Goal: Check status: Check status

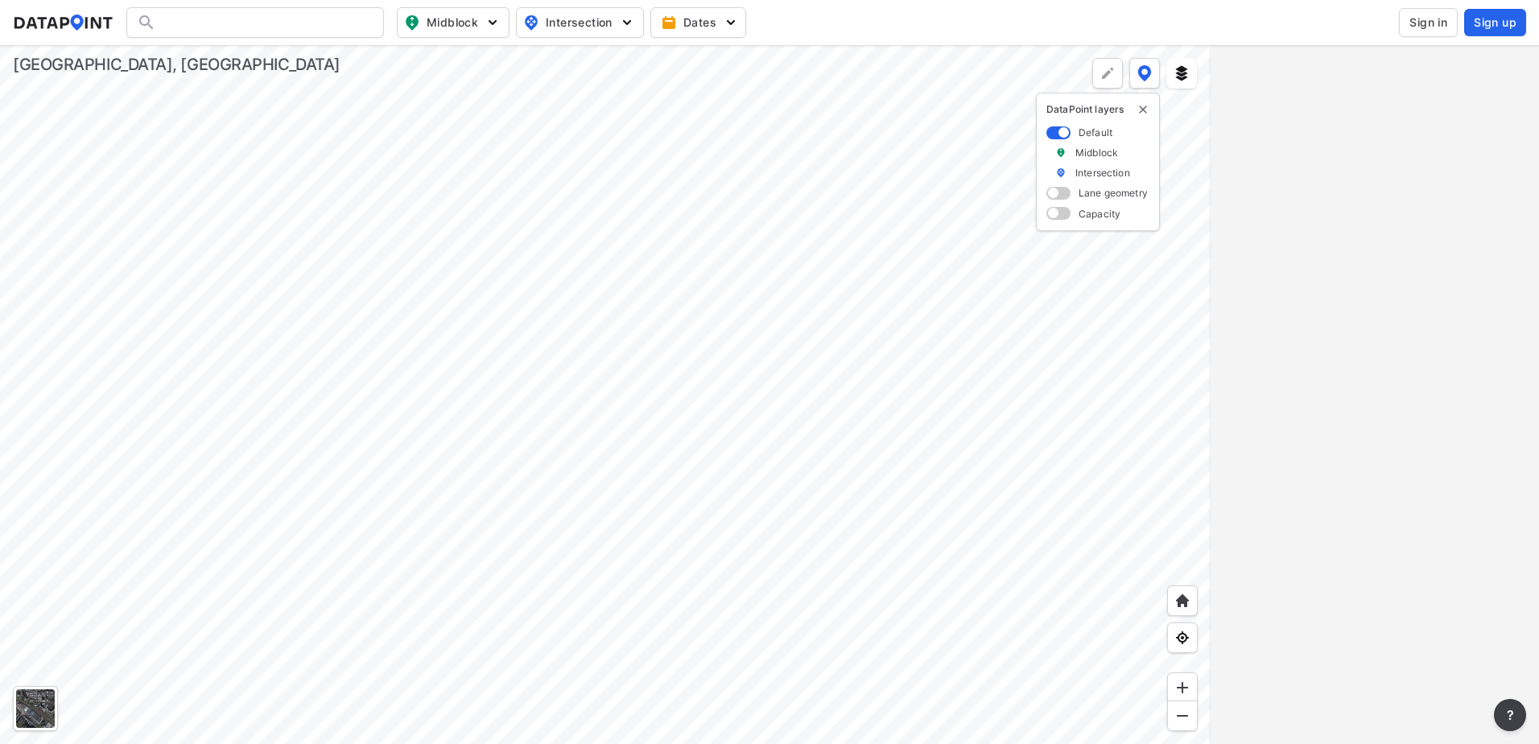
click at [1419, 21] on span "Sign in" at bounding box center [1428, 22] width 38 height 16
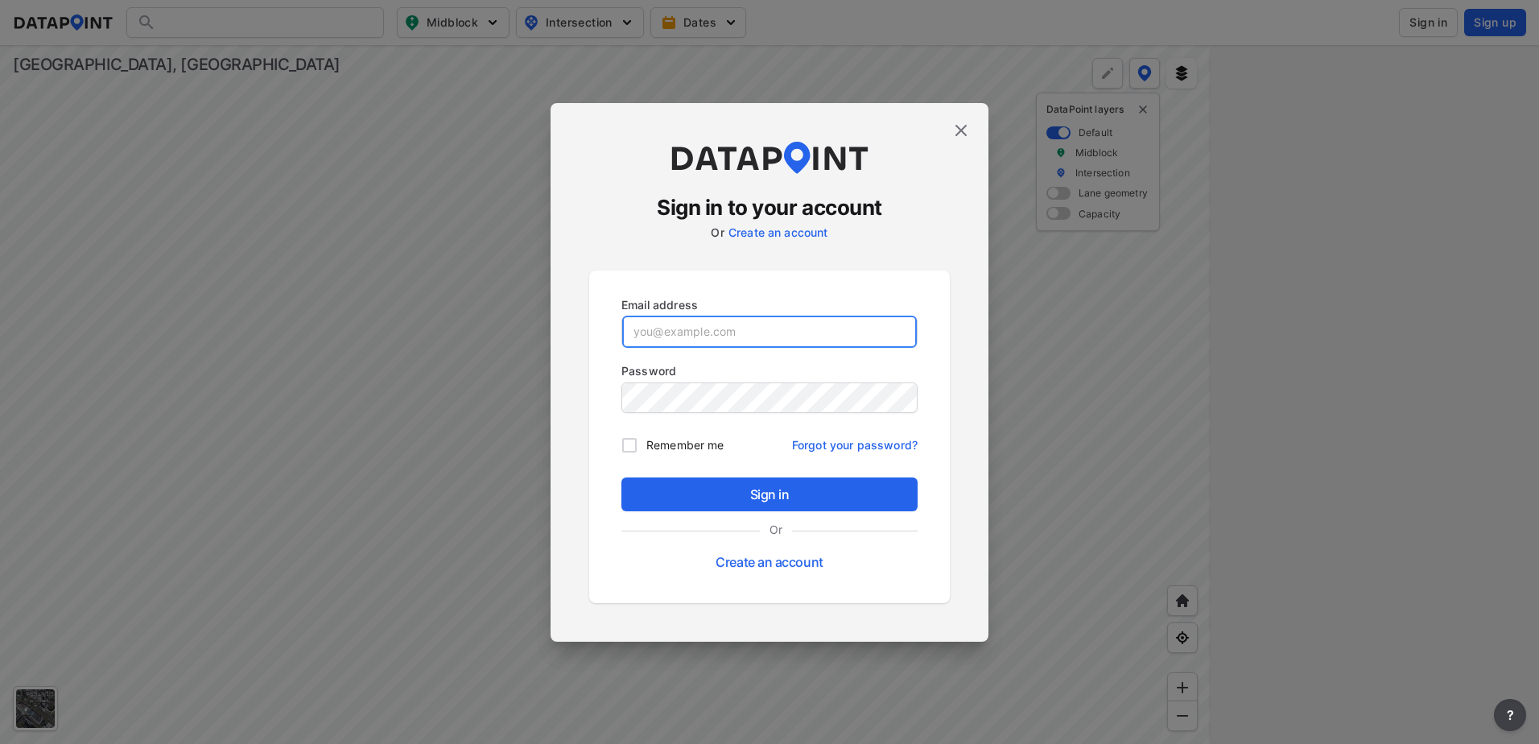
type input "[EMAIL_ADDRESS][DOMAIN_NAME]"
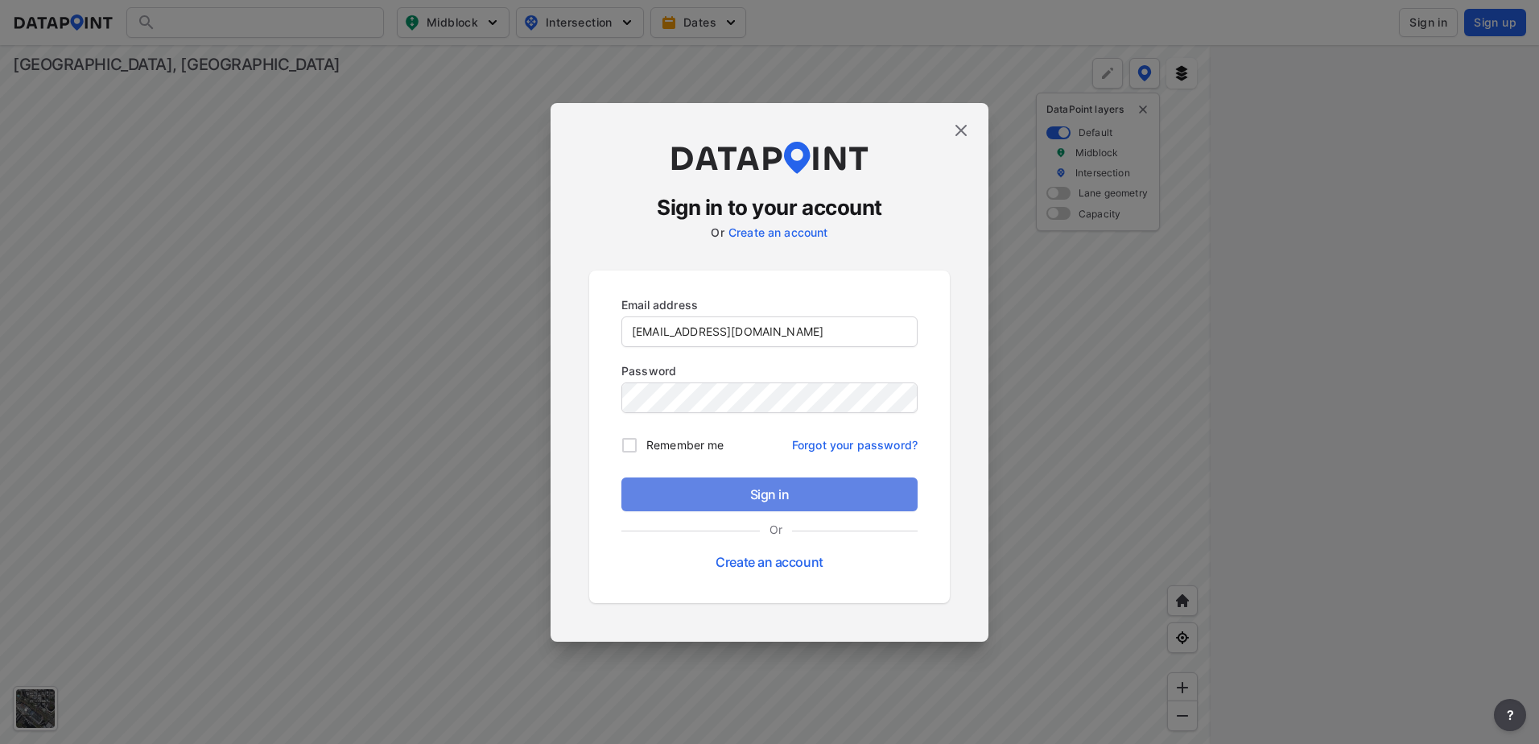
click at [774, 497] on span "Sign in" at bounding box center [769, 494] width 270 height 19
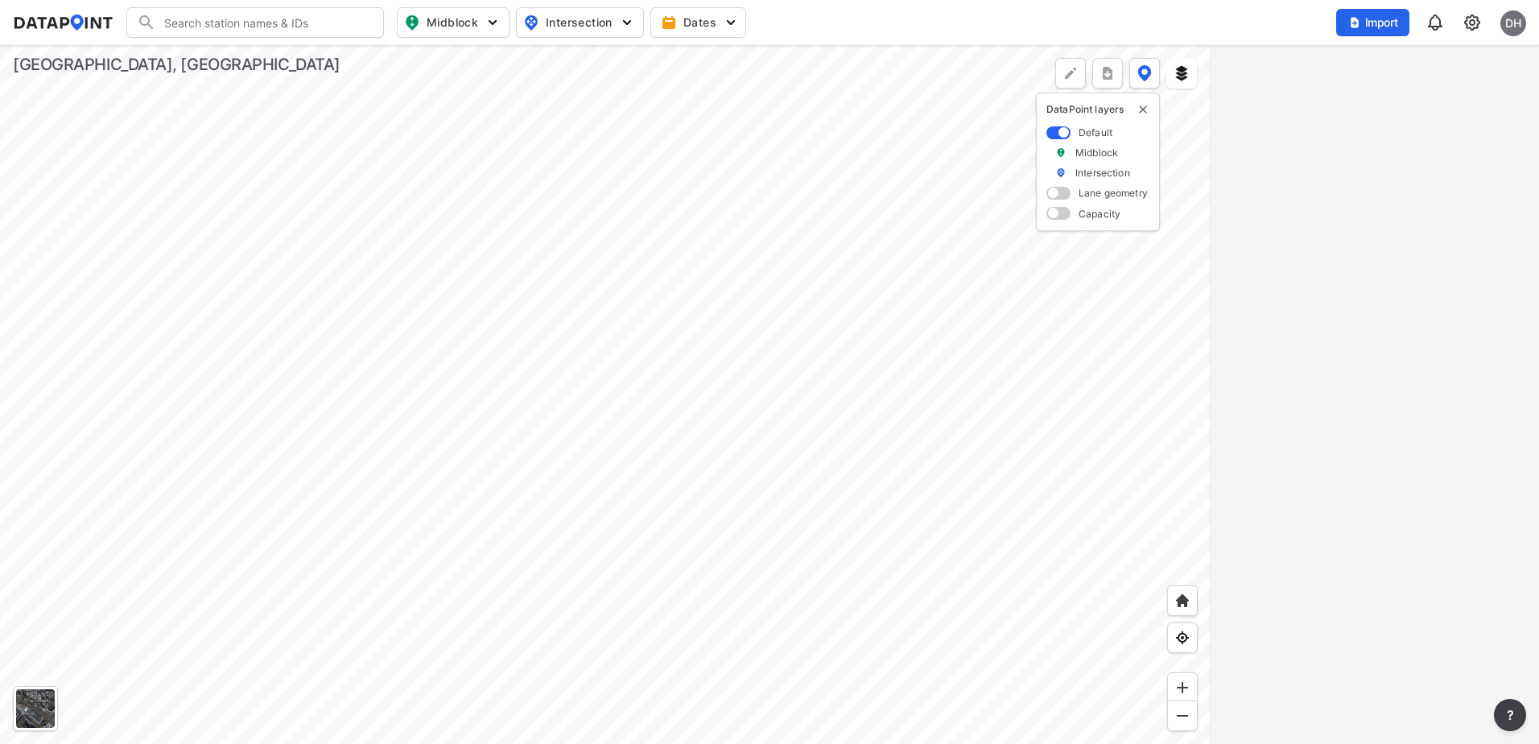
click at [890, 393] on div at bounding box center [605, 394] width 1211 height 699
click at [611, 331] on div at bounding box center [605, 394] width 1211 height 699
click at [696, 478] on div at bounding box center [605, 394] width 1211 height 699
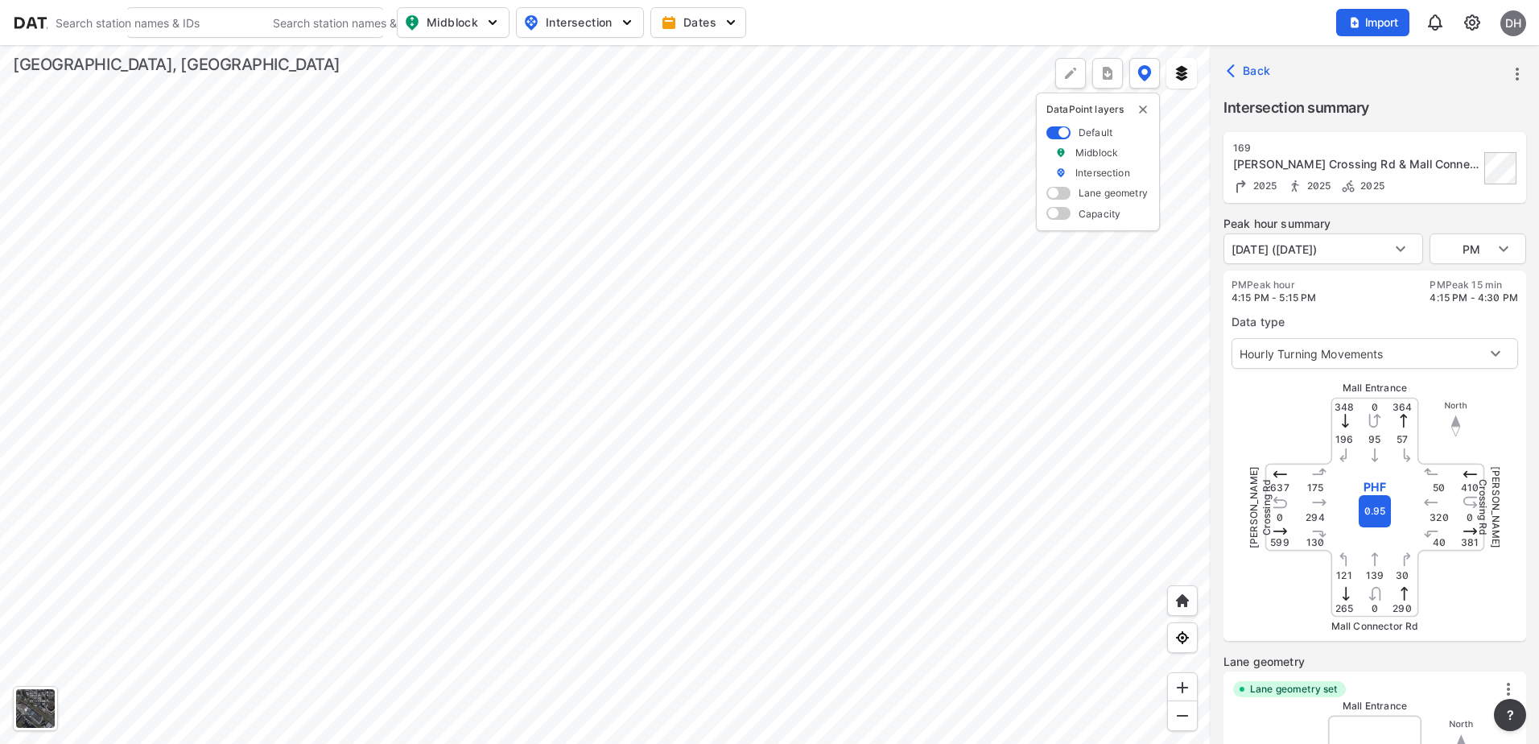
type input "5377"
click at [1495, 246] on body "Search Please enter a search term. Search Please enter a search term. Midblock …" at bounding box center [769, 372] width 1539 height 744
click at [1477, 219] on li "MID" at bounding box center [1478, 218] width 97 height 31
click at [1479, 249] on body "Search Please enter a search term. Search Please enter a search term. Midblock …" at bounding box center [769, 372] width 1539 height 744
click at [1474, 215] on li "AM" at bounding box center [1478, 218] width 97 height 31
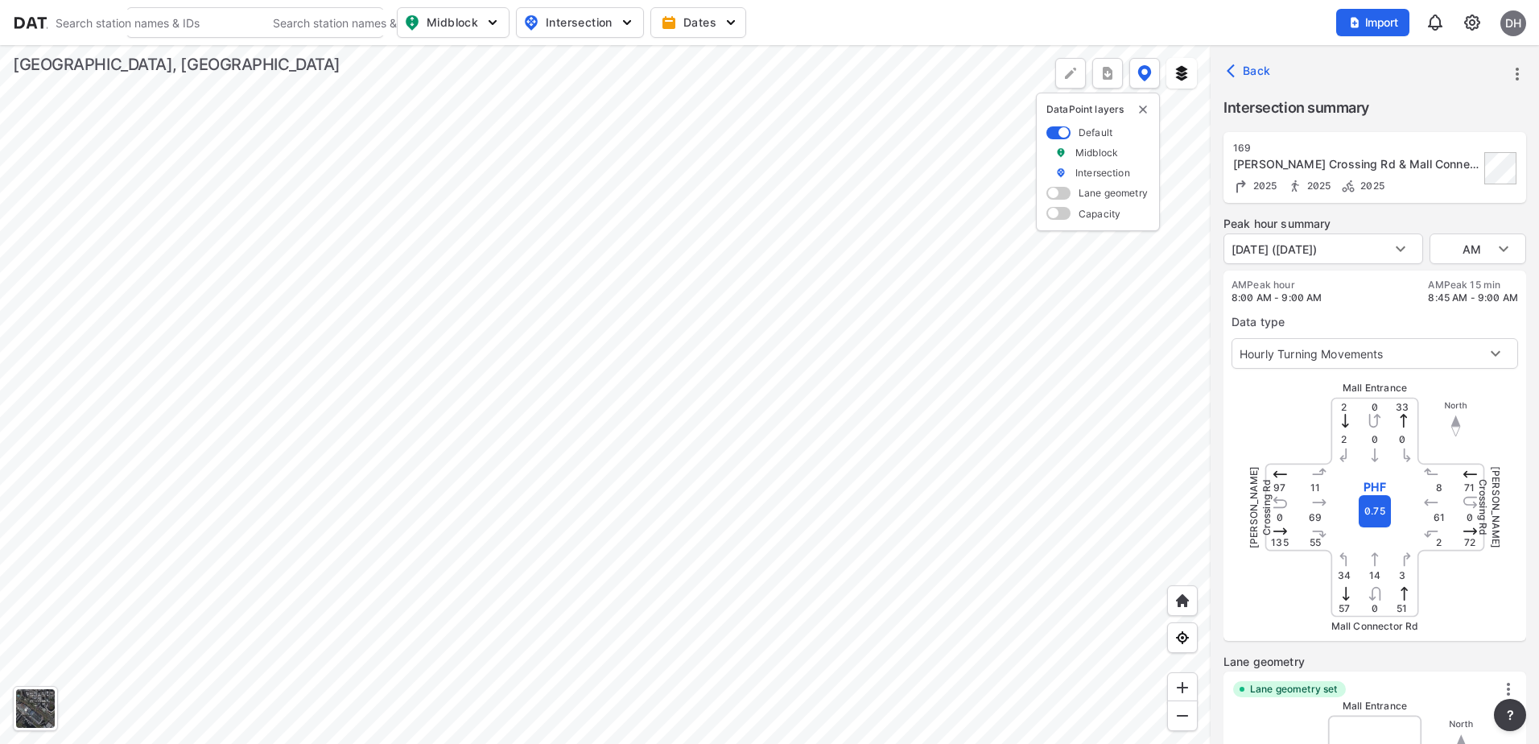
click at [972, 485] on div at bounding box center [605, 394] width 1211 height 699
click at [1488, 237] on body "Search Please enter a search term. Search Please enter a search term. Midblock …" at bounding box center [769, 372] width 1539 height 744
click at [1463, 217] on li "MID" at bounding box center [1478, 218] width 97 height 31
click at [1463, 233] on div "Peak hour summary" at bounding box center [1375, 225] width 303 height 18
click at [1463, 242] on body "Search Please enter a search term. Search Please enter a search term. Midblock …" at bounding box center [769, 372] width 1539 height 744
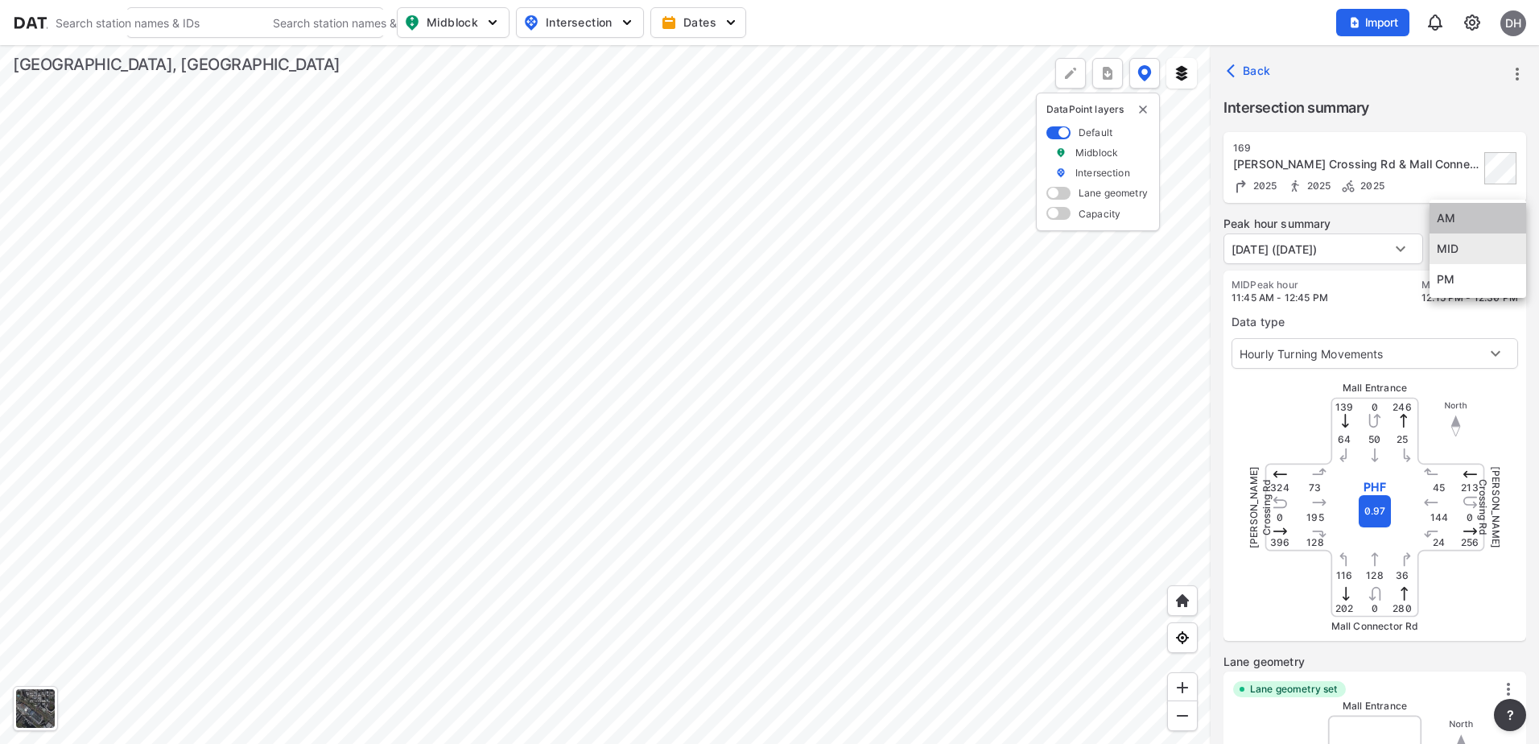
click at [1463, 217] on li "AM" at bounding box center [1478, 218] width 97 height 31
click at [1465, 251] on body "Search Please enter a search term. Search Please enter a search term. Midblock …" at bounding box center [769, 372] width 1539 height 744
click at [1464, 305] on li "PM" at bounding box center [1478, 310] width 97 height 31
type input "PM"
click at [1005, 383] on div at bounding box center [605, 394] width 1211 height 699
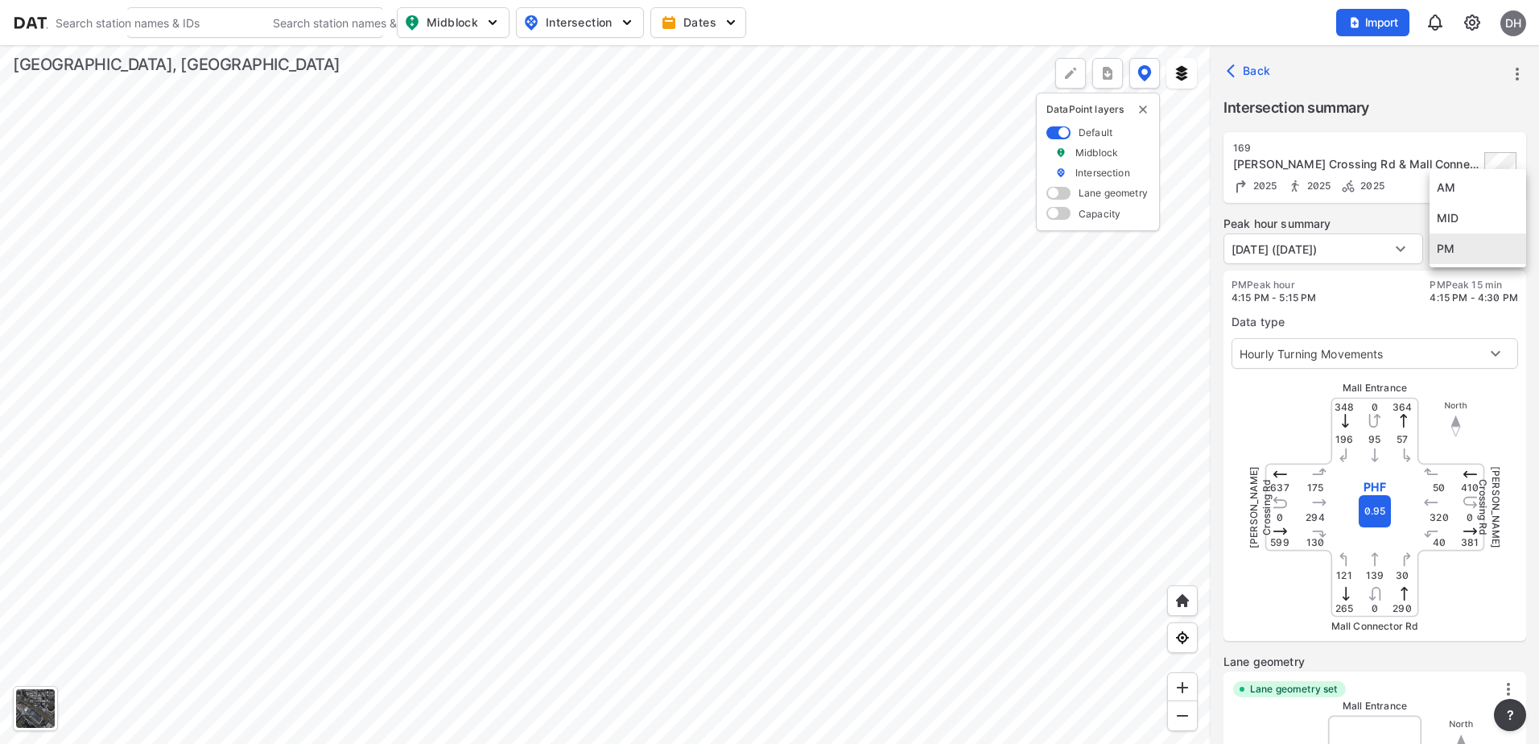
click at [1493, 255] on body "Search Please enter a search term. Search Please enter a search term. Midblock …" at bounding box center [769, 372] width 1539 height 744
click at [1475, 248] on li "PM" at bounding box center [1478, 248] width 97 height 31
click at [980, 239] on div at bounding box center [605, 394] width 1211 height 699
click at [951, 320] on div at bounding box center [605, 394] width 1211 height 699
click at [828, 377] on div at bounding box center [605, 394] width 1211 height 699
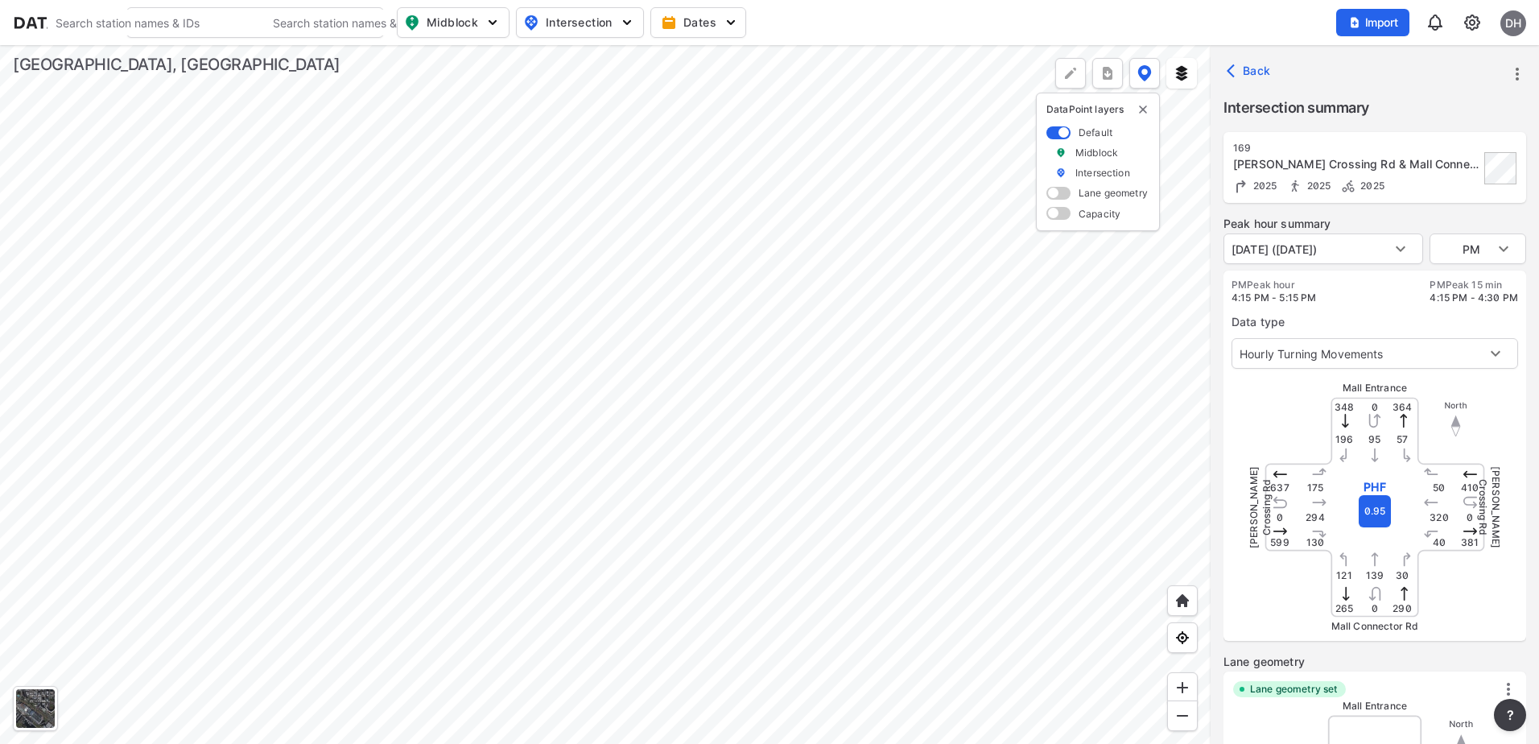
click at [838, 412] on div at bounding box center [605, 394] width 1211 height 699
click at [823, 419] on div at bounding box center [605, 394] width 1211 height 699
type input "3257"
click at [1253, 73] on span "Back" at bounding box center [1250, 71] width 41 height 16
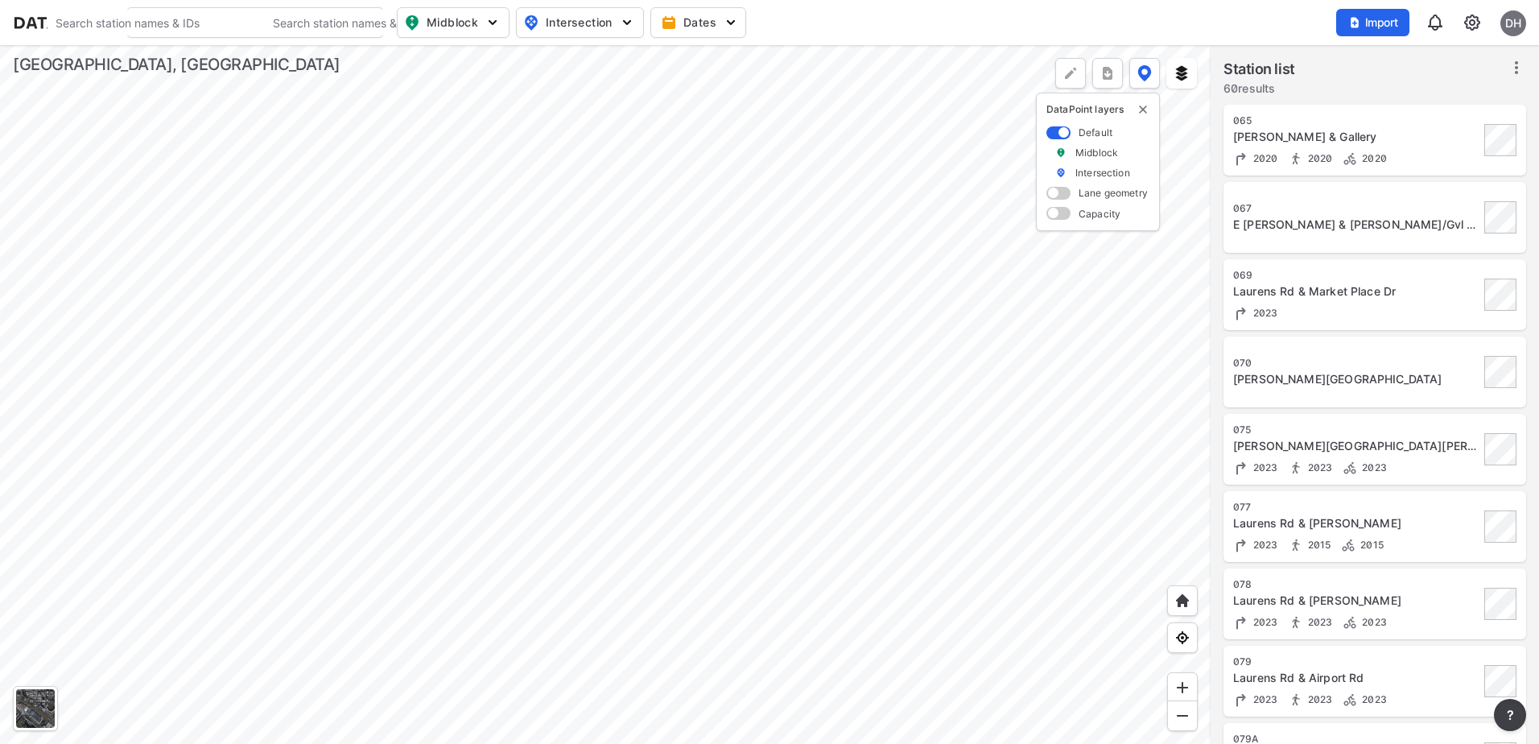
click at [698, 327] on div at bounding box center [605, 394] width 1211 height 699
click at [1071, 673] on div at bounding box center [605, 394] width 1211 height 699
click at [1198, 656] on div at bounding box center [605, 394] width 1211 height 699
click at [1145, 426] on div at bounding box center [605, 394] width 1211 height 699
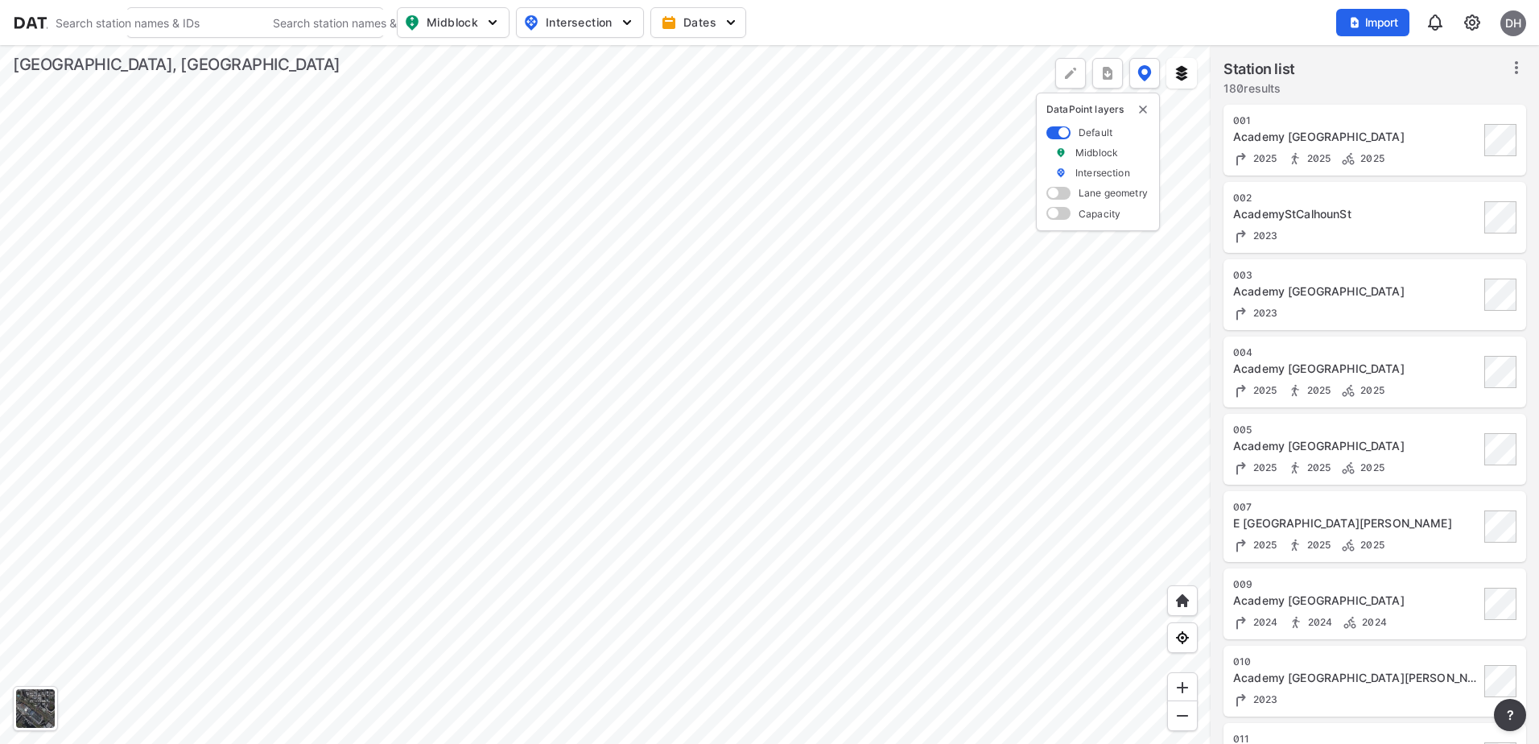
click at [1009, 226] on div at bounding box center [605, 394] width 1211 height 699
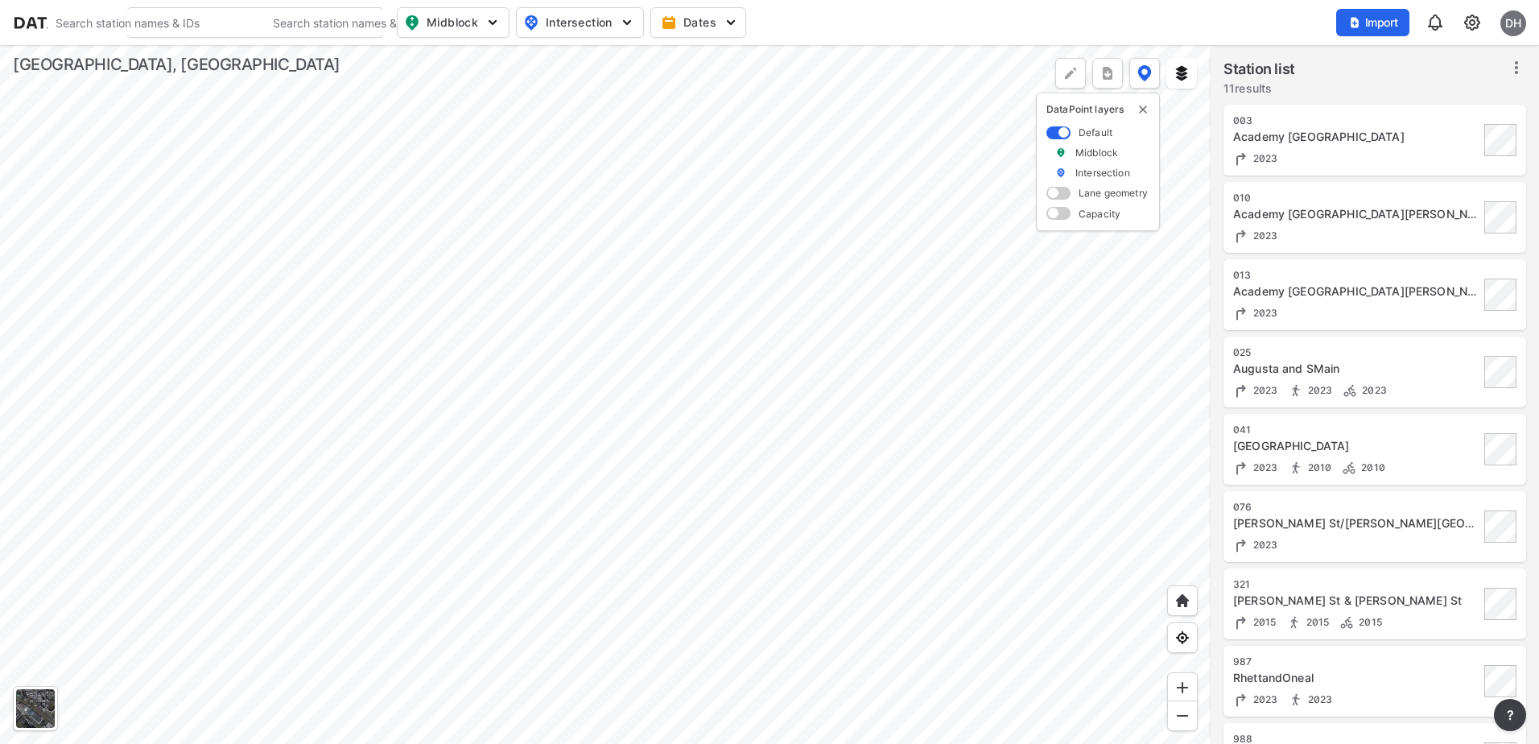
click at [23, 693] on div at bounding box center [35, 708] width 39 height 39
click at [669, 552] on div at bounding box center [605, 394] width 1211 height 699
